Goal: Transaction & Acquisition: Obtain resource

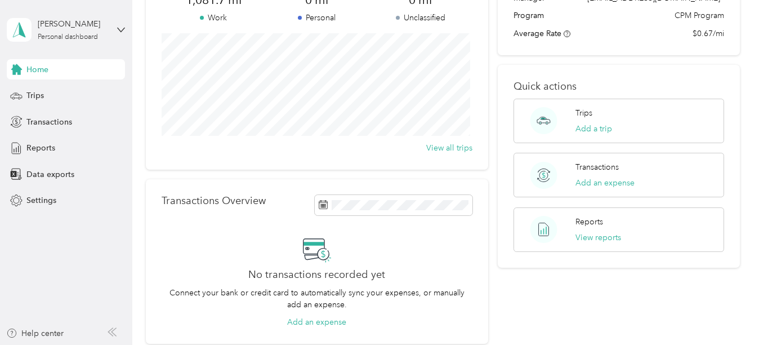
scroll to position [169, 0]
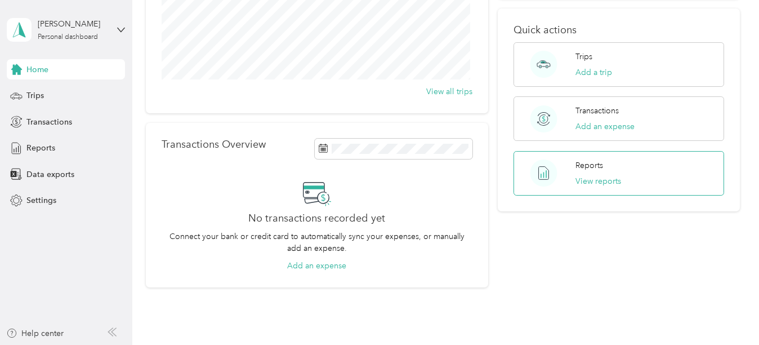
click at [599, 174] on div "Reports View reports" at bounding box center [599, 173] width 46 height 28
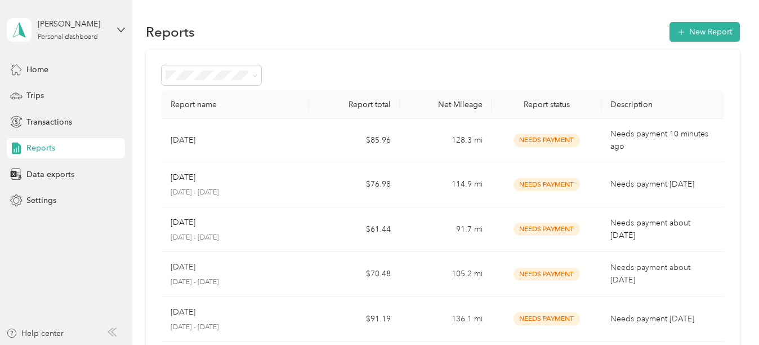
click at [537, 143] on span "Needs Payment" at bounding box center [547, 139] width 66 height 13
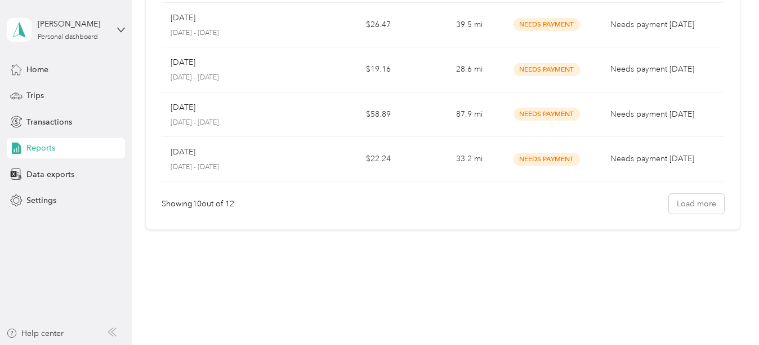
scroll to position [384, 0]
click at [709, 201] on button "Load more" at bounding box center [696, 203] width 55 height 20
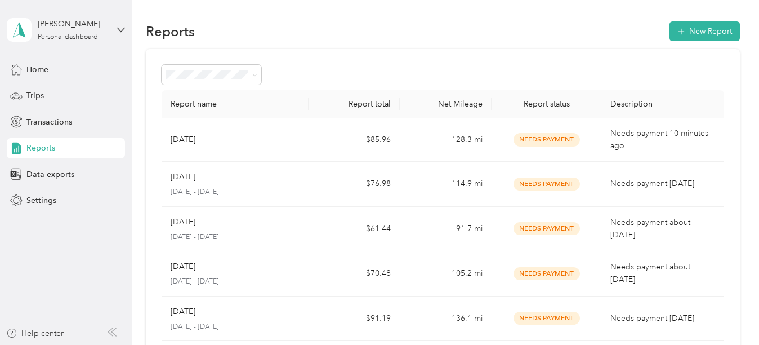
scroll to position [0, 0]
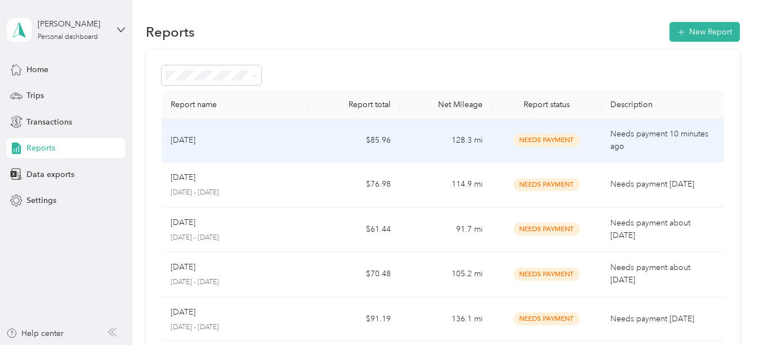
click at [469, 144] on td "128.3 mi" at bounding box center [446, 140] width 92 height 43
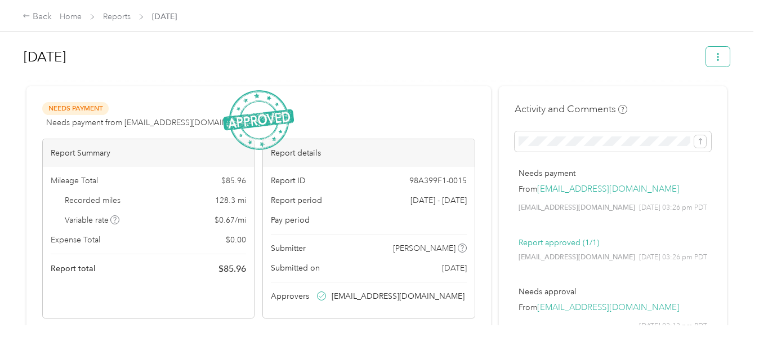
click at [714, 55] on icon "button" at bounding box center [718, 57] width 8 height 8
click at [678, 98] on span "Download" at bounding box center [683, 98] width 37 height 12
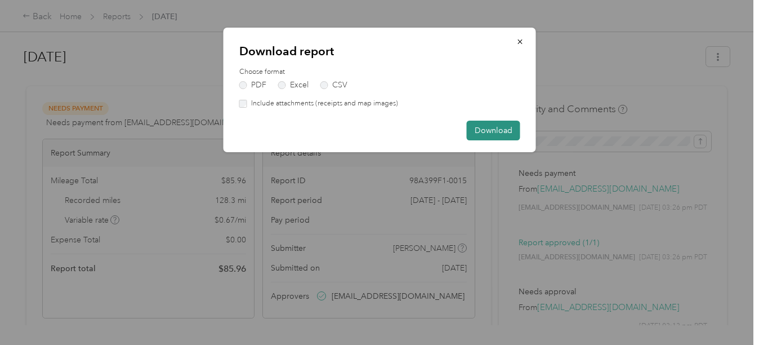
click at [505, 133] on button "Download" at bounding box center [494, 131] width 54 height 20
